Goal: Task Accomplishment & Management: Use online tool/utility

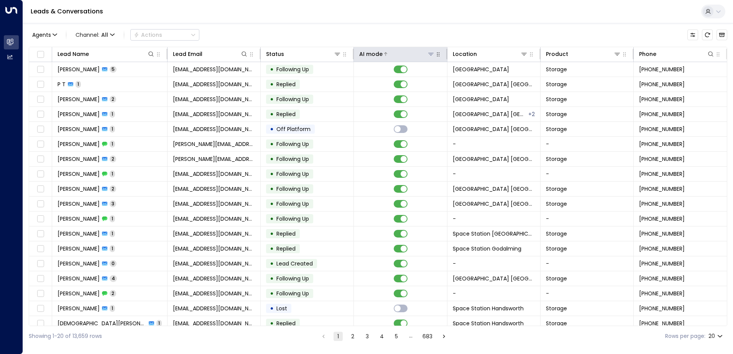
click at [429, 56] on icon at bounding box center [431, 54] width 6 height 6
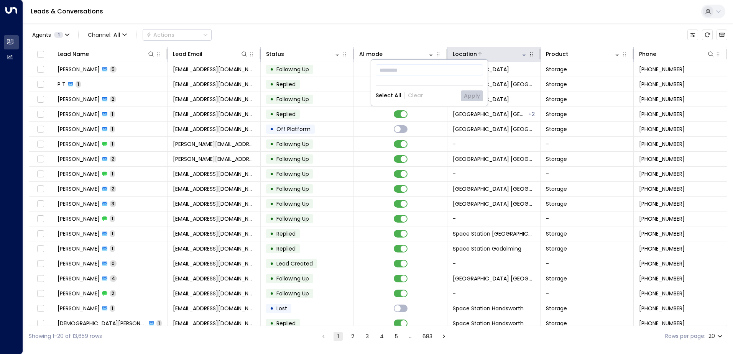
click at [521, 54] on icon at bounding box center [524, 54] width 6 height 6
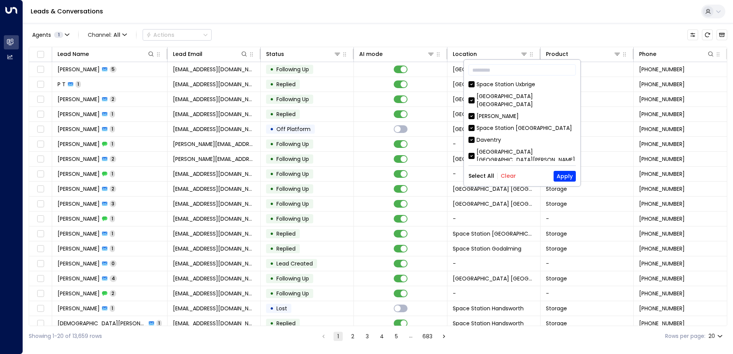
click at [513, 176] on button "Clear" at bounding box center [508, 176] width 15 height 6
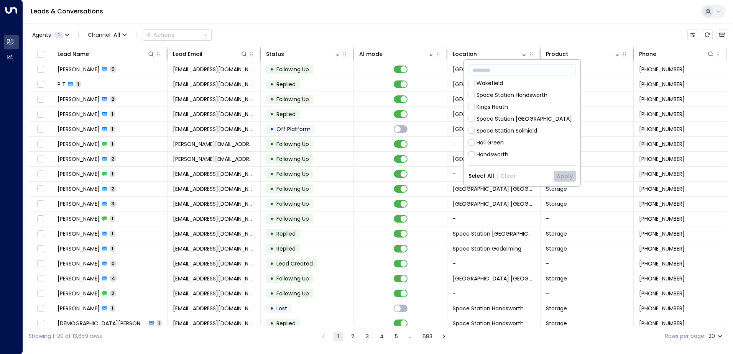
scroll to position [345, 0]
click at [527, 124] on div "[GEOGRAPHIC_DATA] [GEOGRAPHIC_DATA]" at bounding box center [526, 132] width 99 height 16
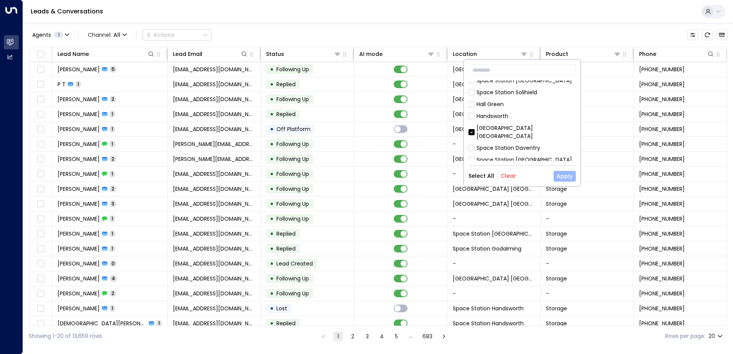
click at [561, 173] on button "Apply" at bounding box center [565, 176] width 22 height 11
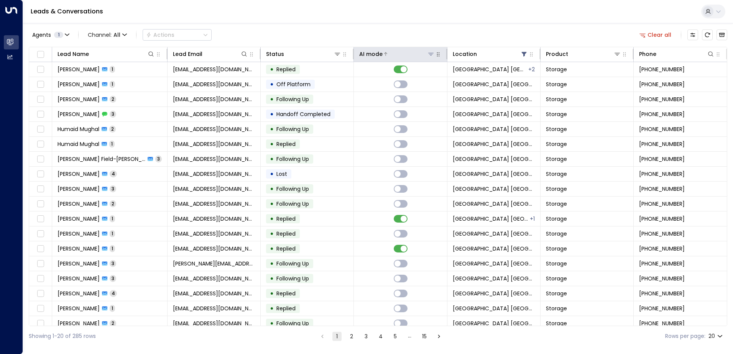
click at [377, 51] on div "AI mode" at bounding box center [370, 53] width 23 height 9
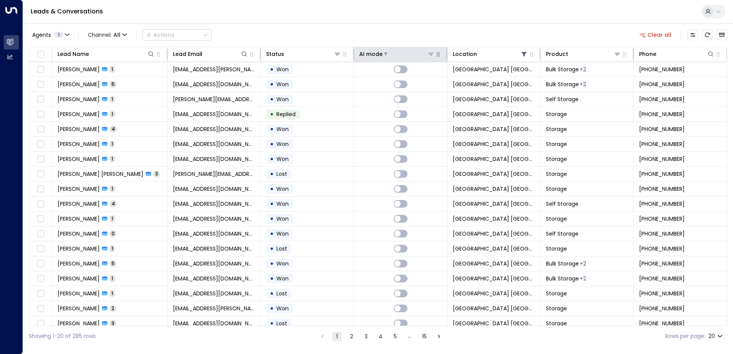
click at [377, 51] on div "AI mode" at bounding box center [370, 53] width 23 height 9
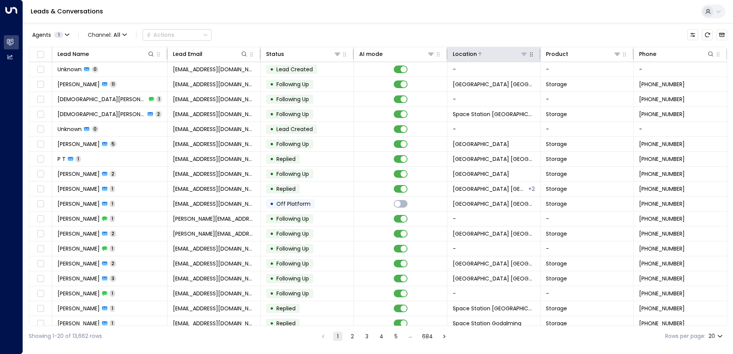
click at [524, 50] on button at bounding box center [524, 54] width 8 height 8
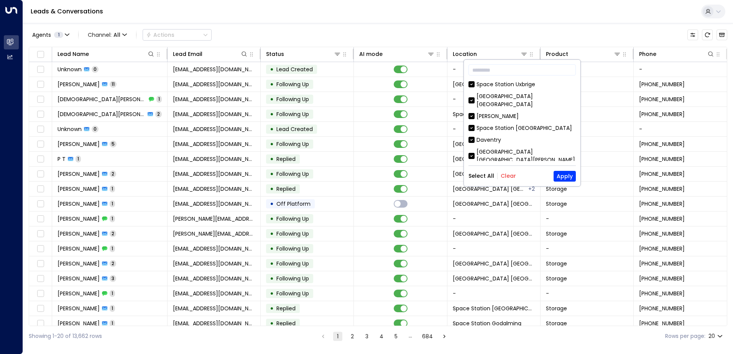
click at [514, 173] on button "Clear" at bounding box center [508, 176] width 15 height 6
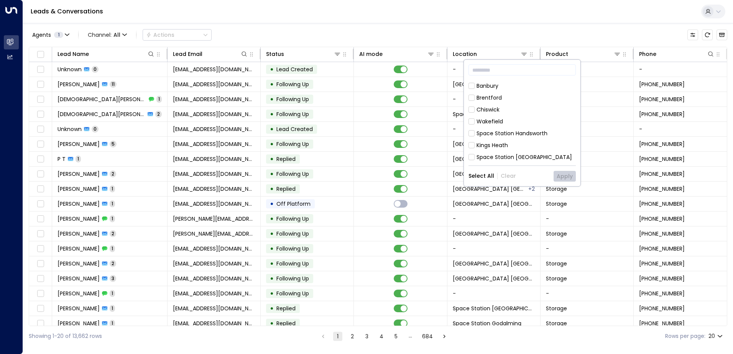
scroll to position [307, 0]
click at [524, 163] on div "[GEOGRAPHIC_DATA] [GEOGRAPHIC_DATA]" at bounding box center [526, 171] width 99 height 16
click at [568, 173] on button "Apply" at bounding box center [565, 176] width 22 height 11
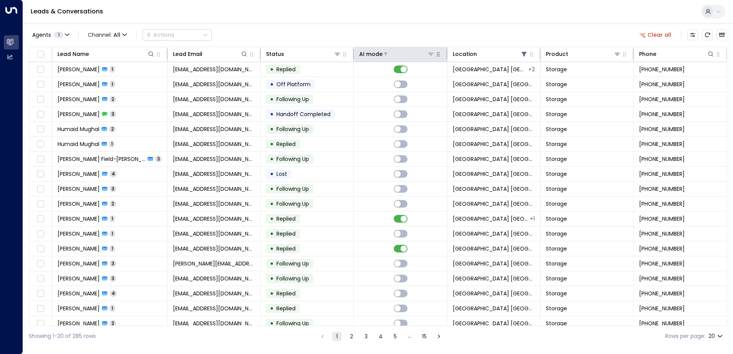
click at [390, 56] on div at bounding box center [409, 54] width 52 height 8
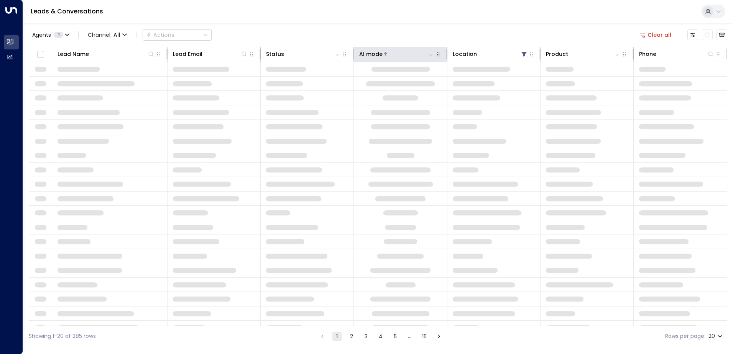
click at [390, 56] on div at bounding box center [409, 54] width 52 height 8
